Goal: Transaction & Acquisition: Purchase product/service

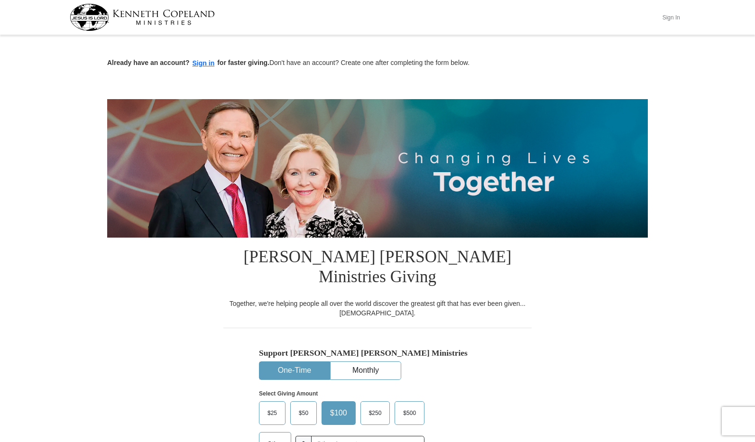
click at [675, 17] on button "Sign In" at bounding box center [671, 17] width 28 height 15
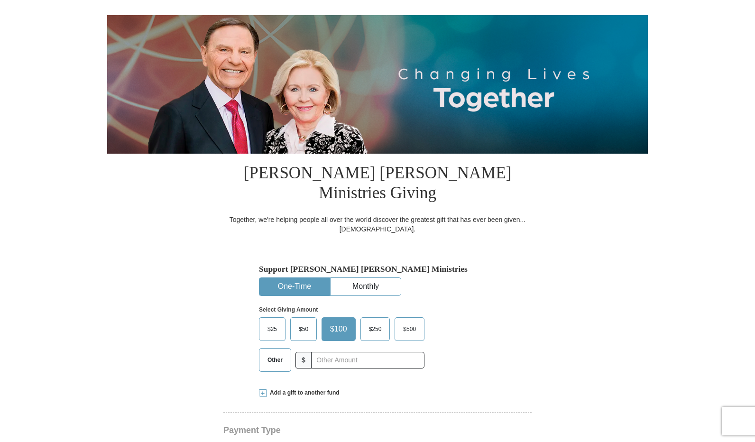
scroll to position [142, 0]
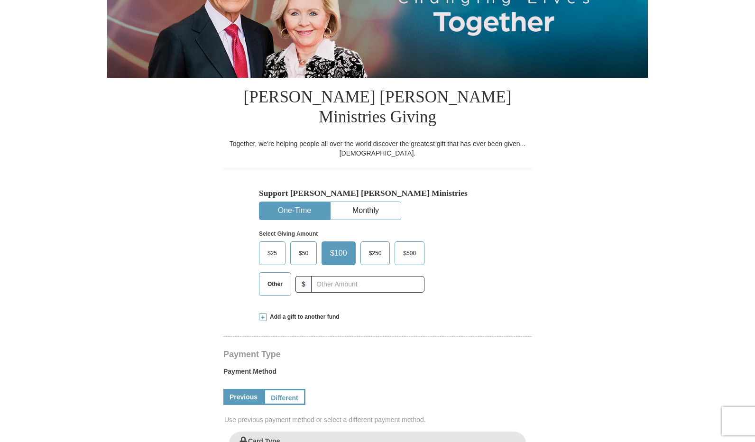
select select "AL"
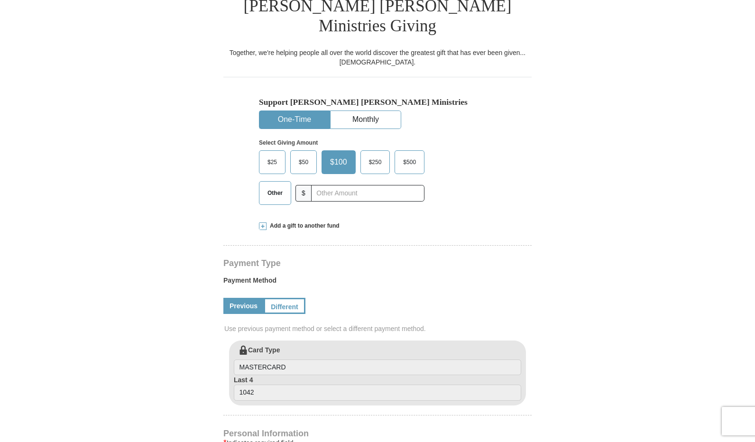
scroll to position [237, 0]
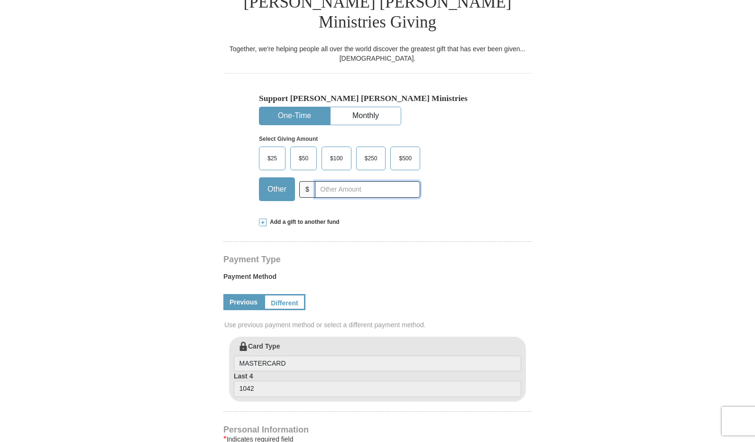
click at [328, 181] on input "text" at bounding box center [367, 189] width 105 height 17
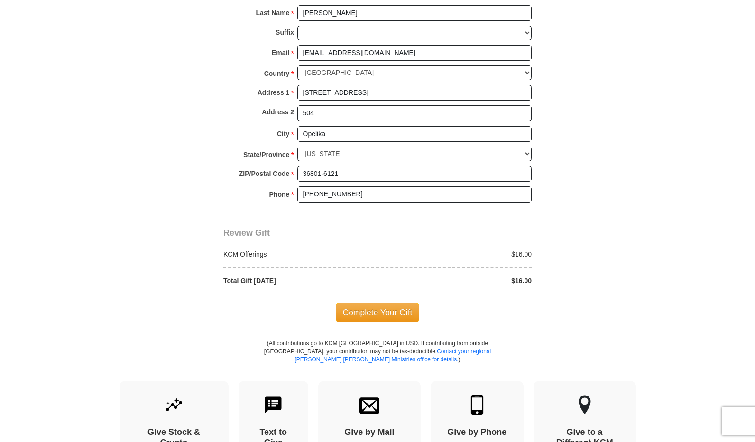
scroll to position [712, 0]
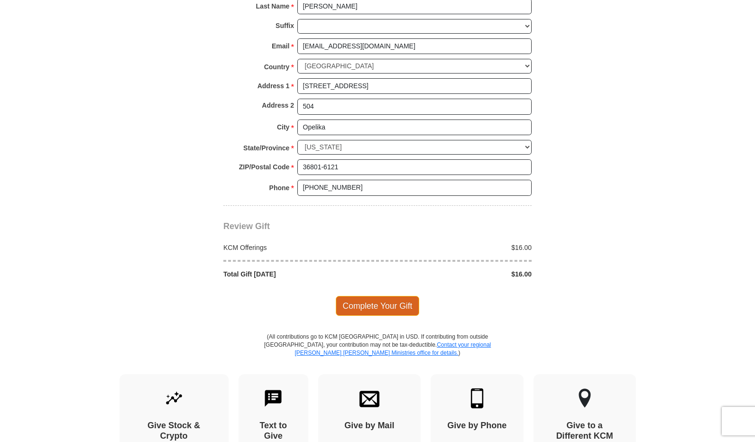
type input "16.00"
click at [380, 296] on span "Complete Your Gift" at bounding box center [378, 306] width 84 height 20
